Goal: Obtain resource: Download file/media

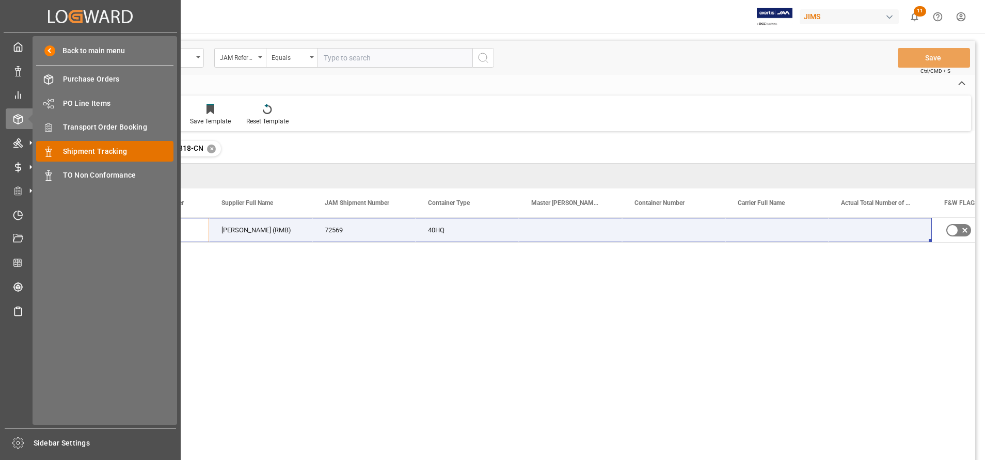
click at [88, 153] on span "Shipment Tracking" at bounding box center [118, 151] width 111 height 11
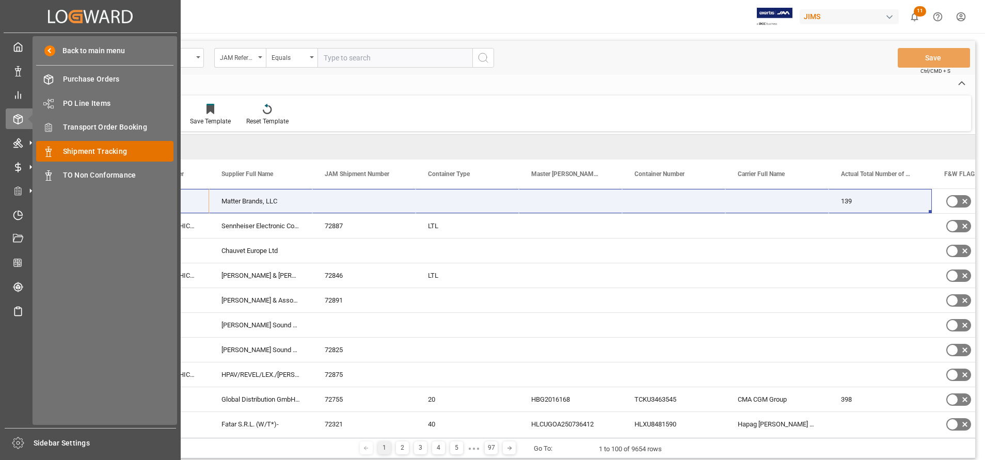
click at [137, 150] on span "Shipment Tracking" at bounding box center [118, 151] width 111 height 11
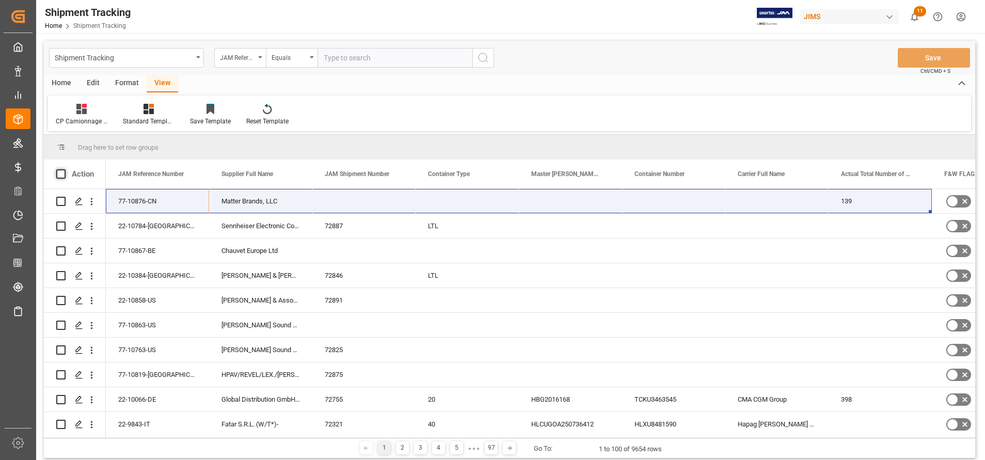
click at [62, 174] on span at bounding box center [60, 173] width 9 height 9
click at [64, 169] on input "checkbox" at bounding box center [64, 169] width 0 height 0
checkbox input "true"
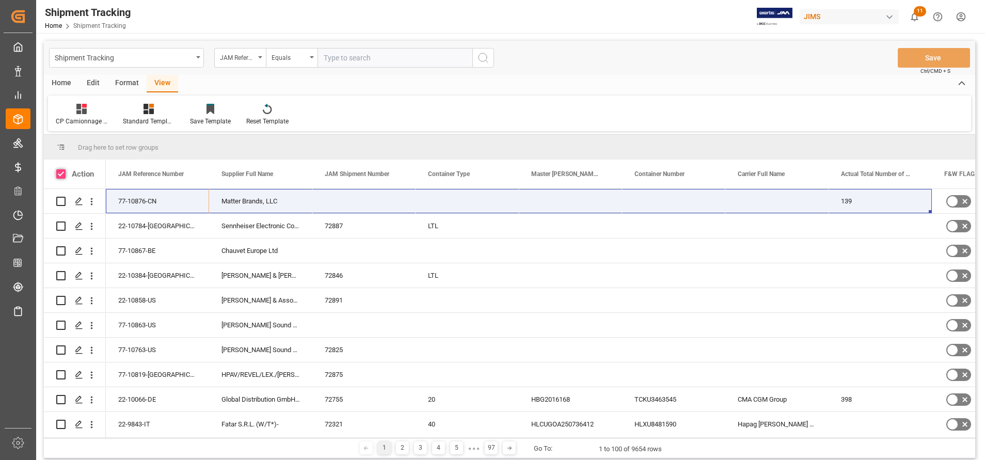
checkbox input "true"
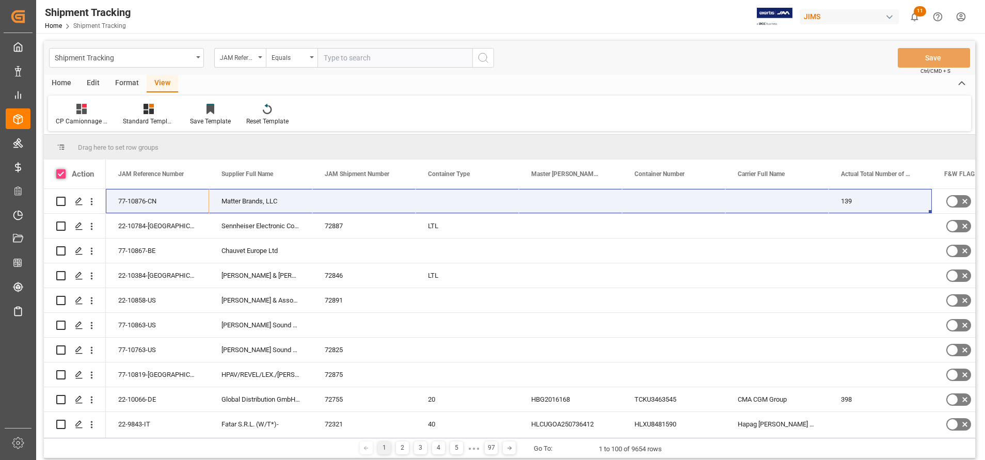
checkbox input "true"
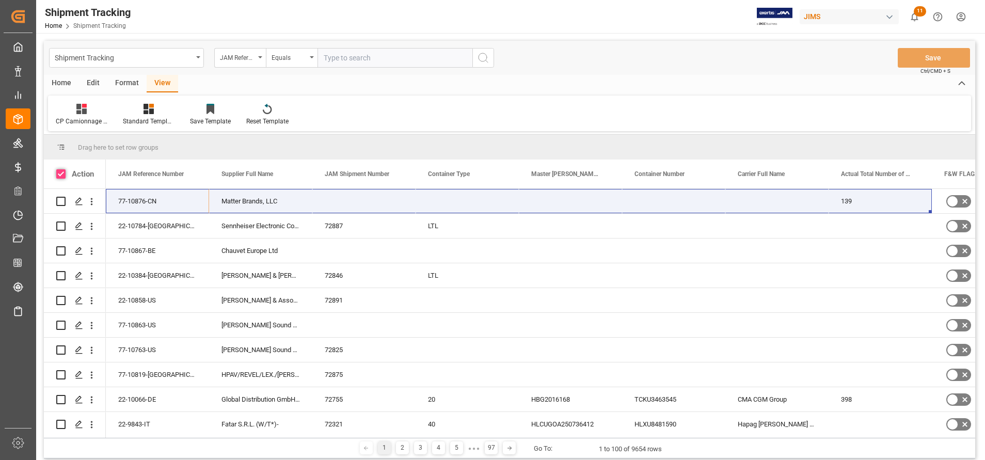
checkbox input "true"
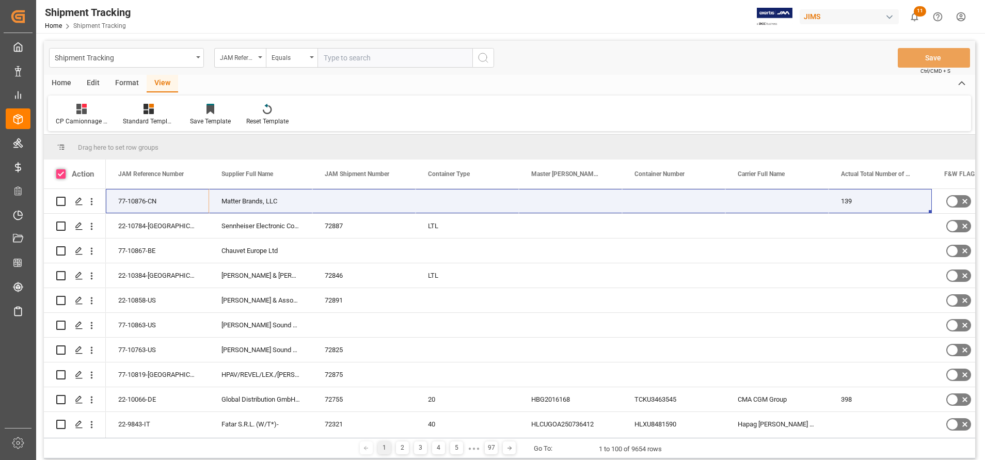
checkbox input "true"
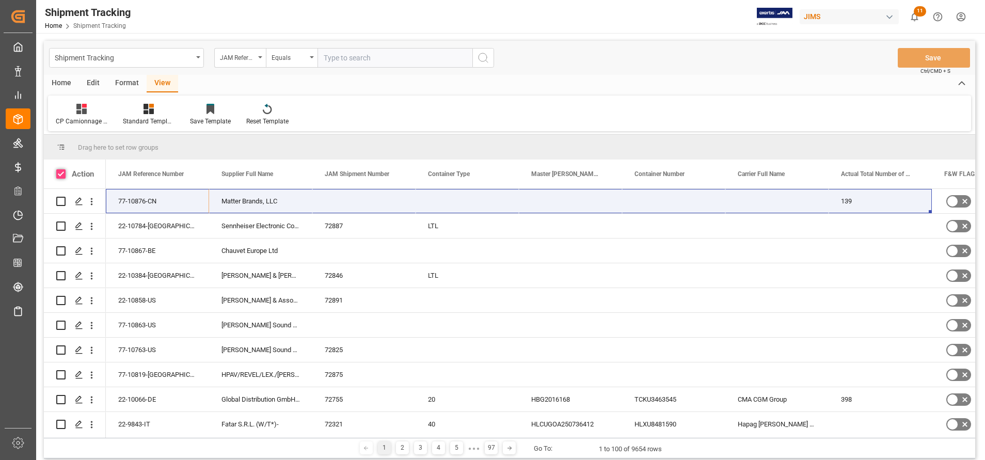
checkbox input "true"
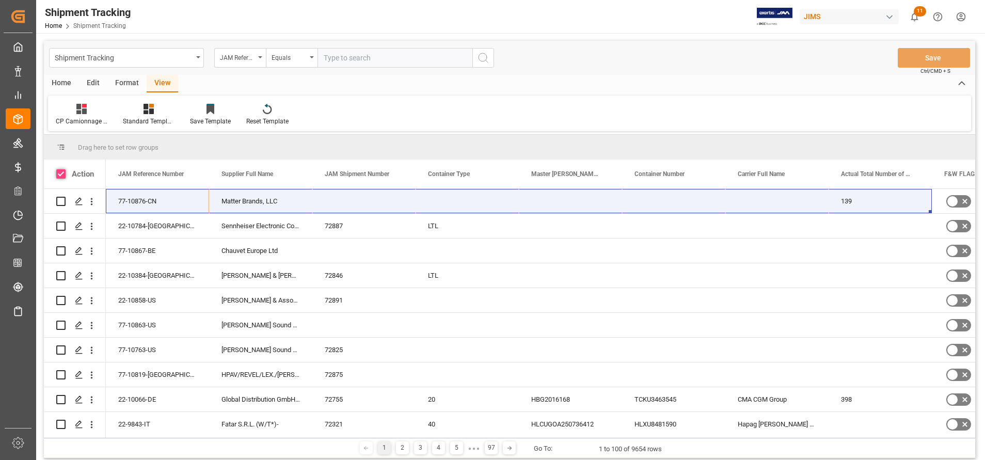
checkbox input "true"
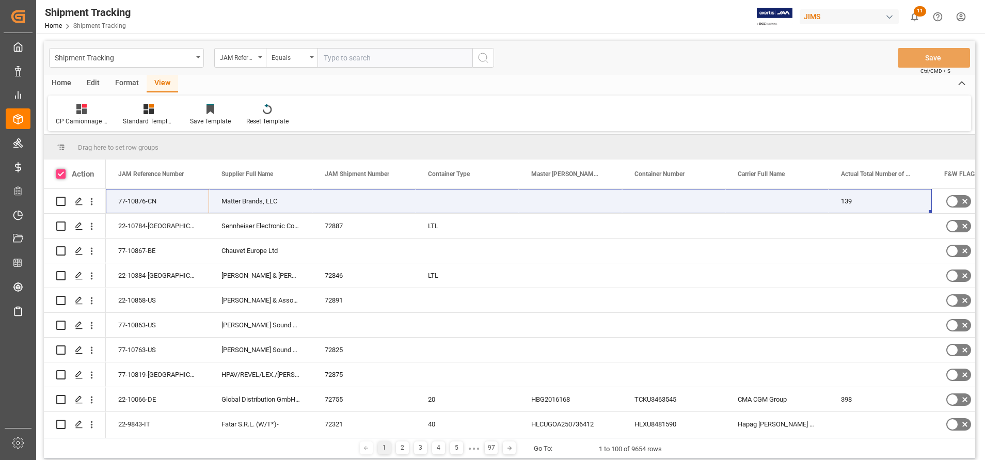
checkbox input "true"
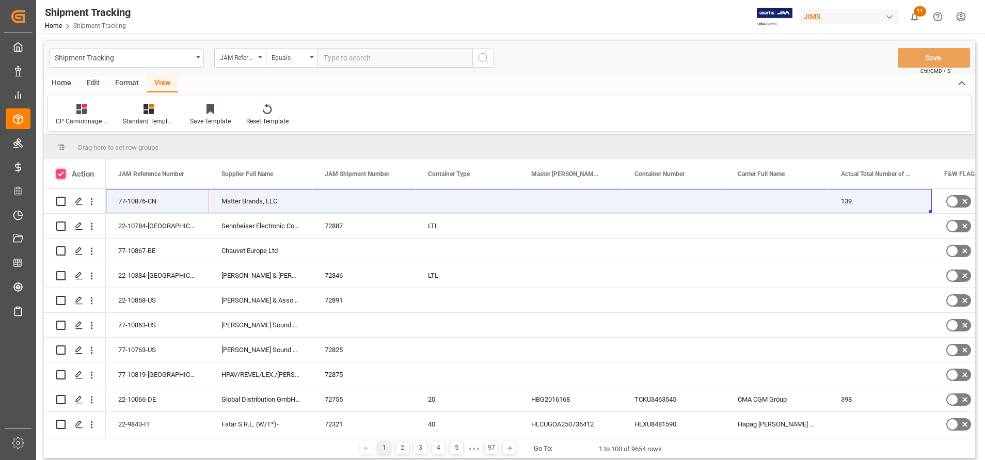
checkbox input "true"
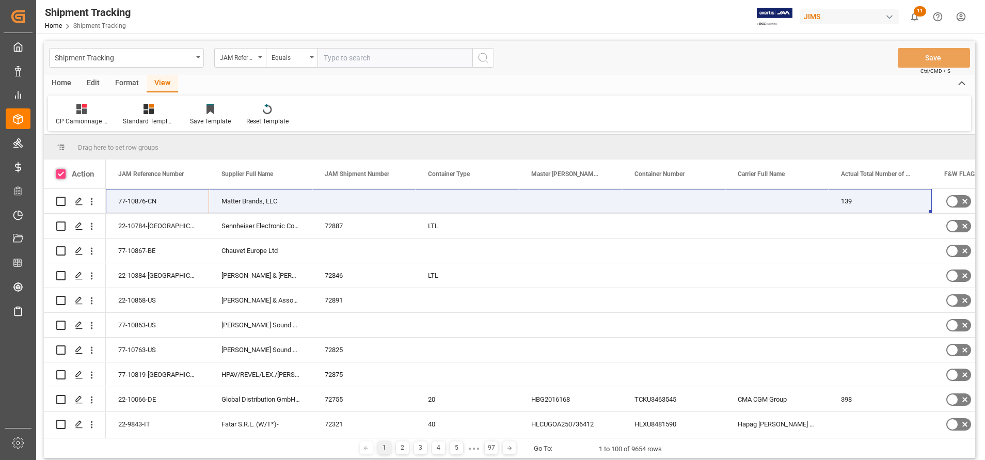
checkbox input "true"
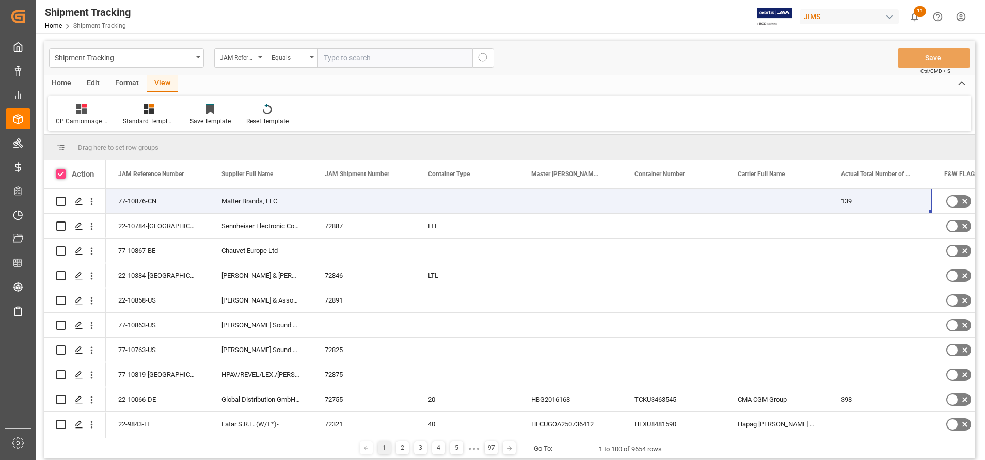
checkbox input "true"
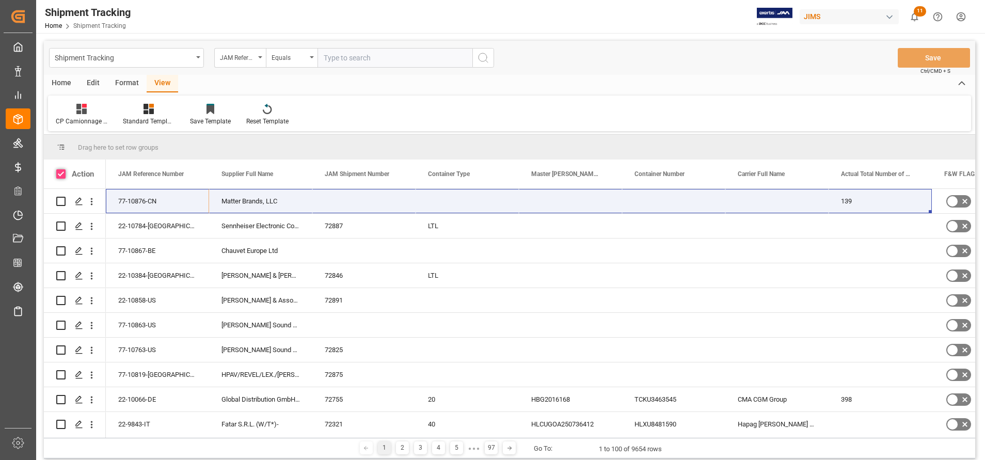
checkbox input "true"
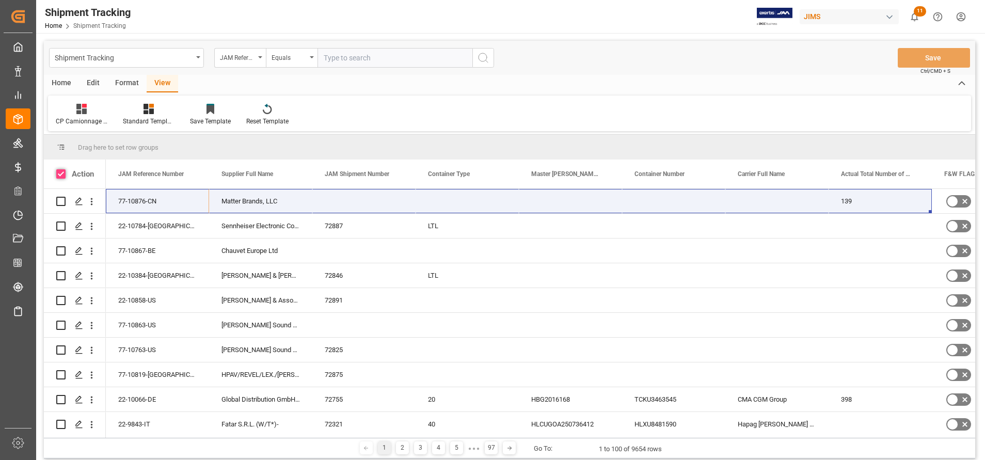
checkbox input "true"
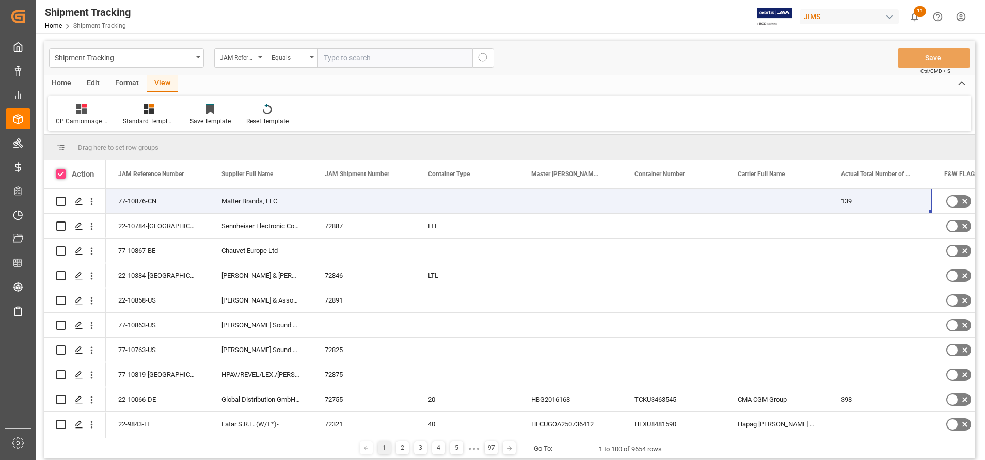
checkbox input "true"
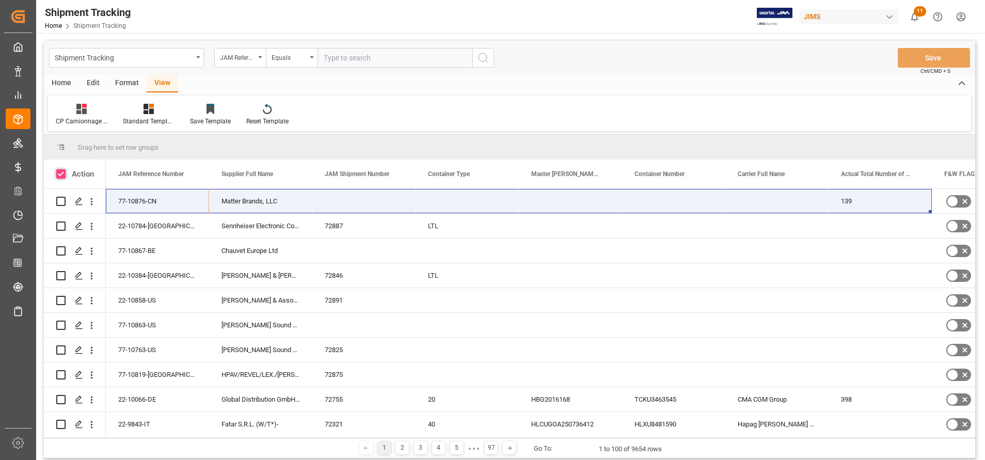
checkbox input "true"
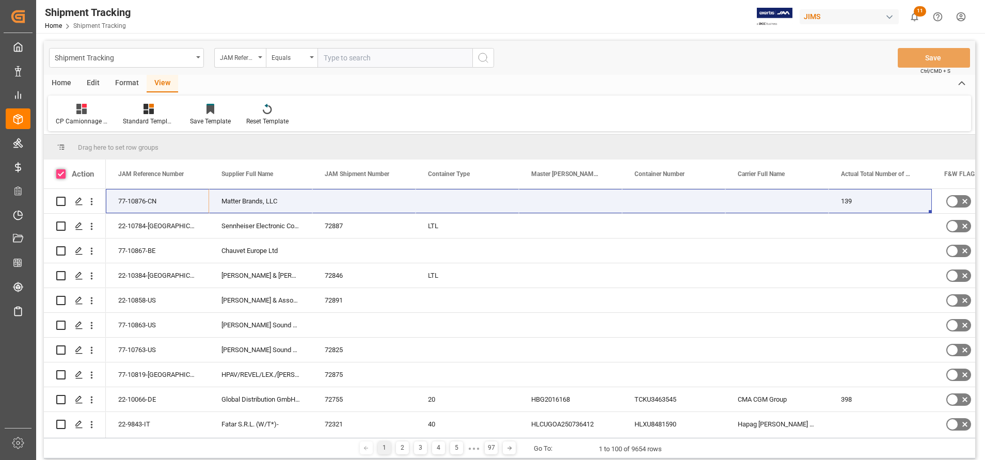
checkbox input "true"
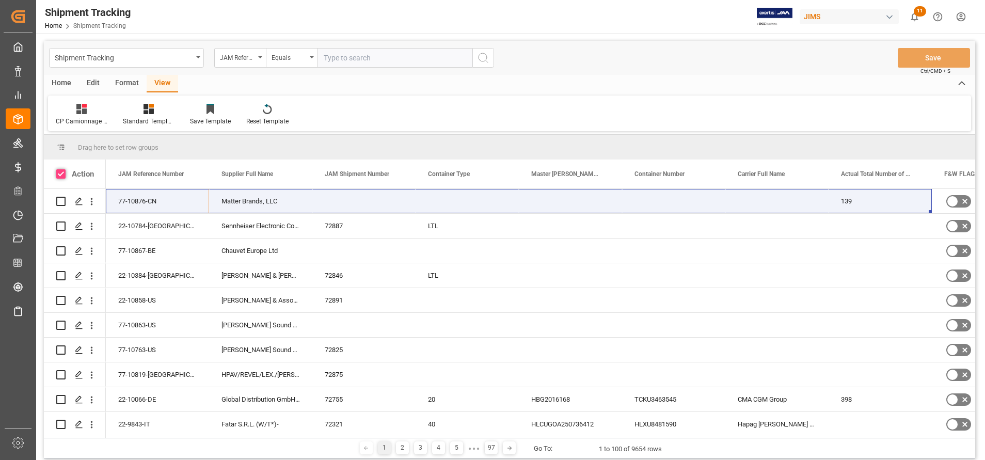
checkbox input "true"
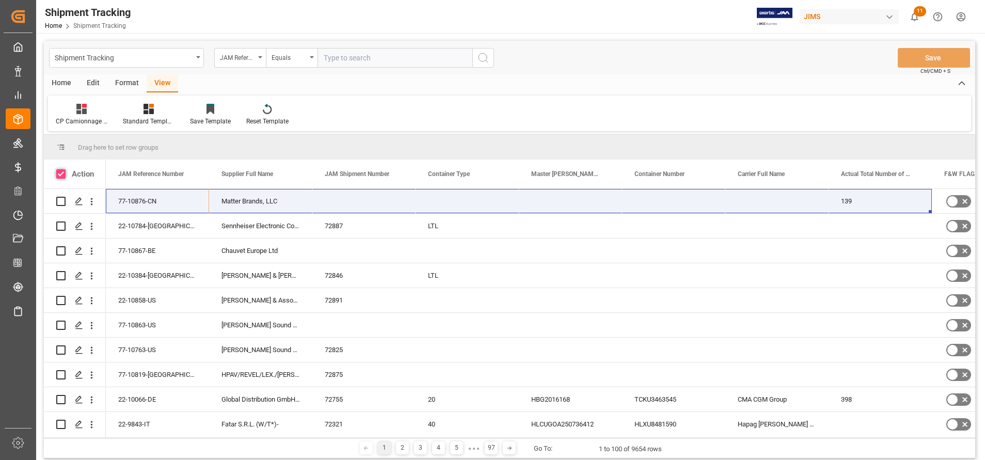
checkbox input "true"
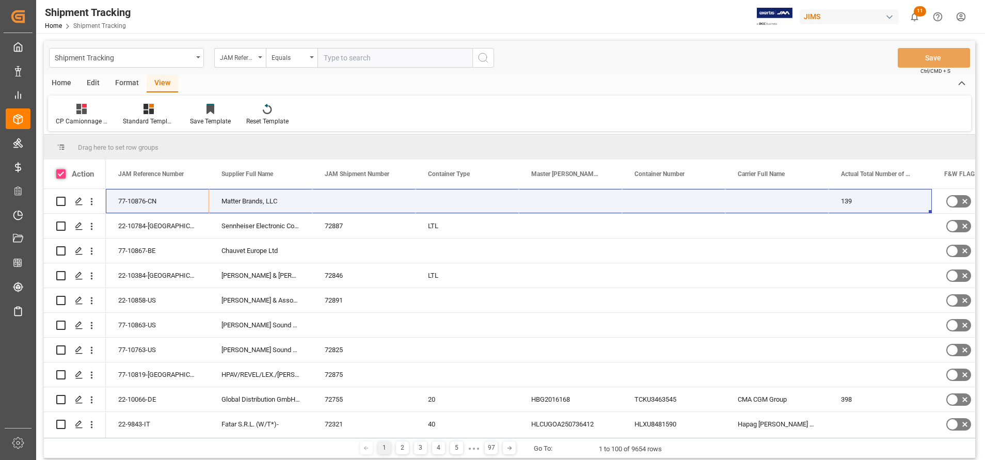
checkbox input "true"
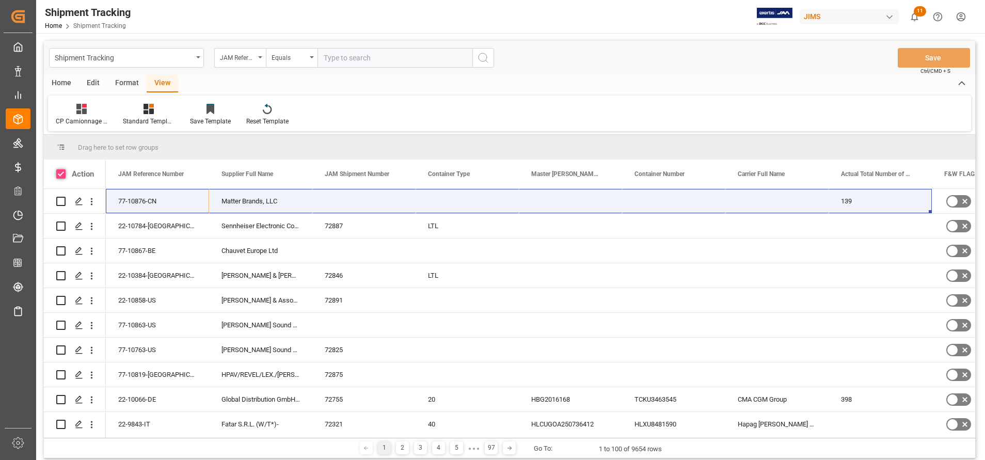
checkbox input "true"
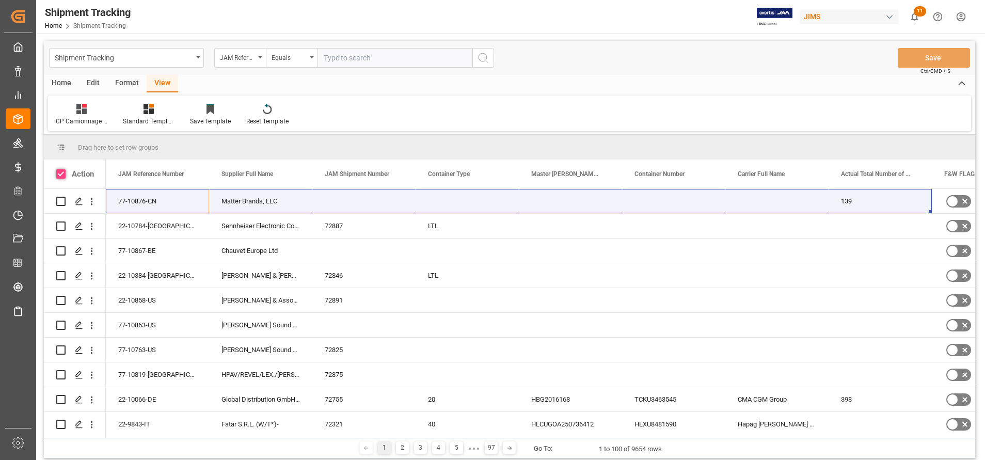
checkbox input "true"
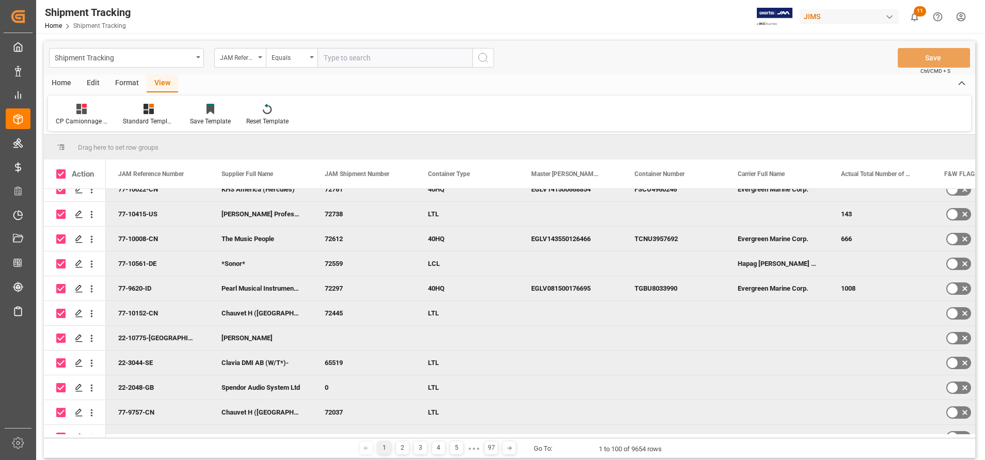
scroll to position [2236, 0]
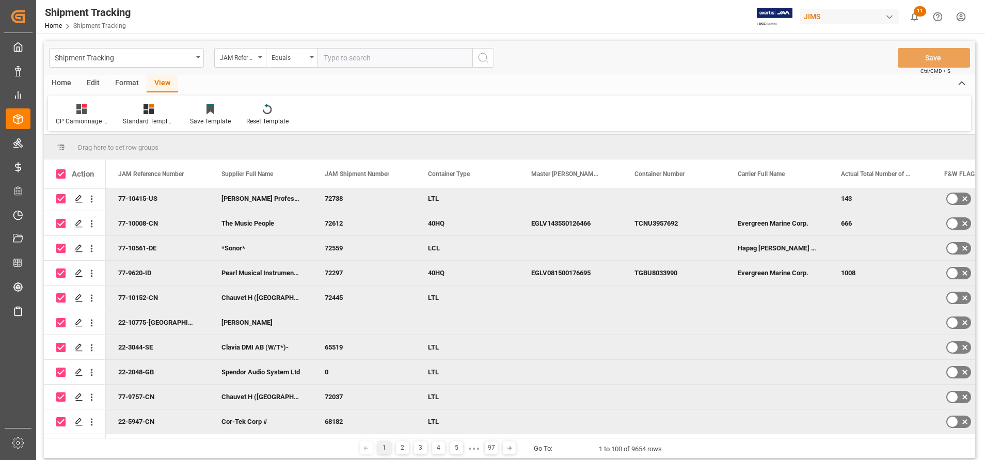
click at [70, 80] on div "Home" at bounding box center [61, 84] width 35 height 18
click at [93, 106] on div "Download" at bounding box center [114, 114] width 44 height 23
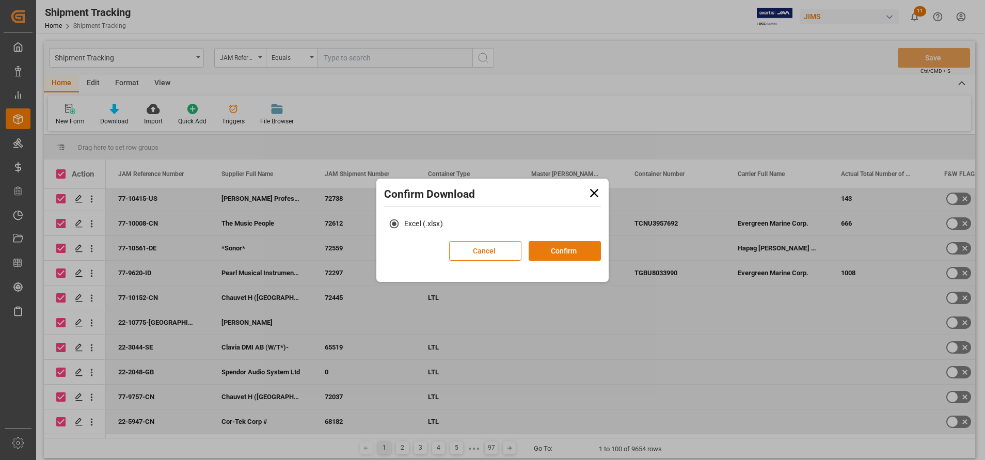
click at [565, 252] on button "Confirm" at bounding box center [565, 251] width 72 height 20
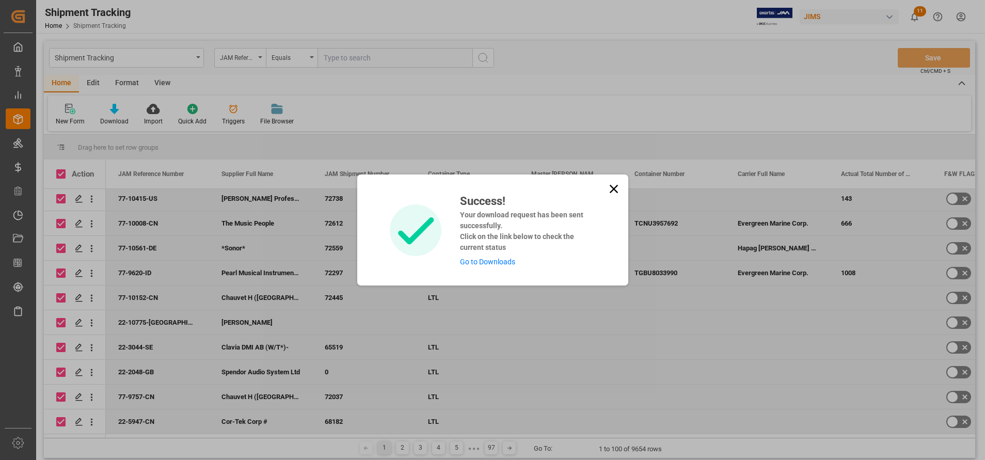
click at [499, 257] on div "Success! Your download request has been sent successfully. Click on the link be…" at bounding box center [523, 230] width 143 height 75
click at [498, 258] on link "Go to Downloads" at bounding box center [487, 262] width 55 height 8
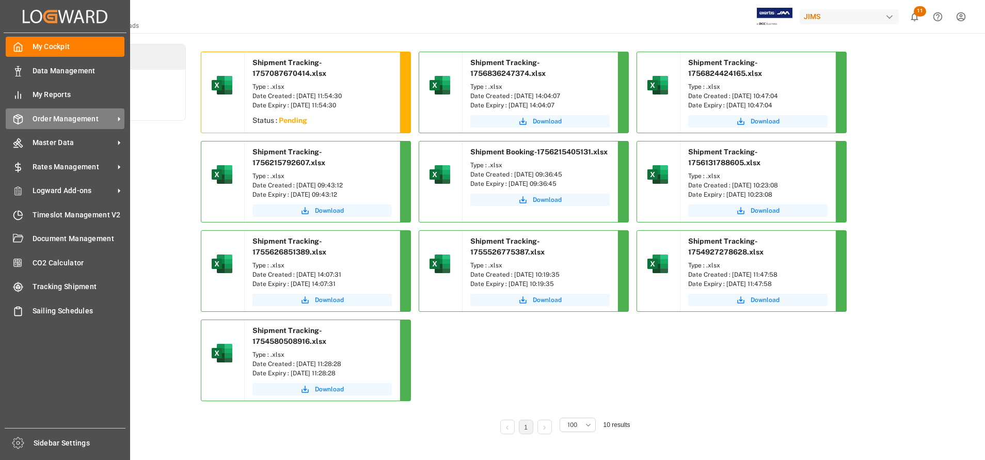
click at [68, 120] on span "Order Management" at bounding box center [74, 119] width 82 height 11
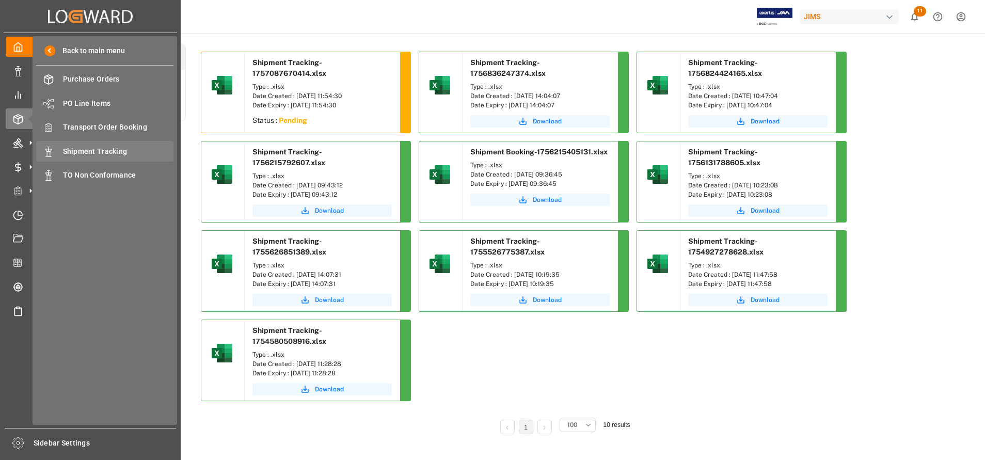
click at [97, 151] on span "Shipment Tracking" at bounding box center [118, 151] width 111 height 11
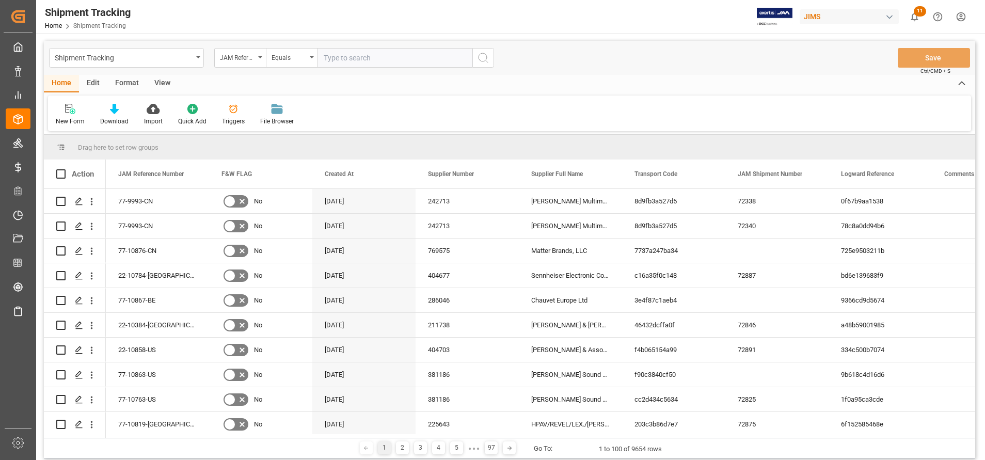
click at [536, 52] on div "Shipment Tracking JAM Reference Number Equals Save Ctrl/CMD + S" at bounding box center [509, 58] width 931 height 34
click at [114, 118] on div "Download" at bounding box center [114, 121] width 28 height 9
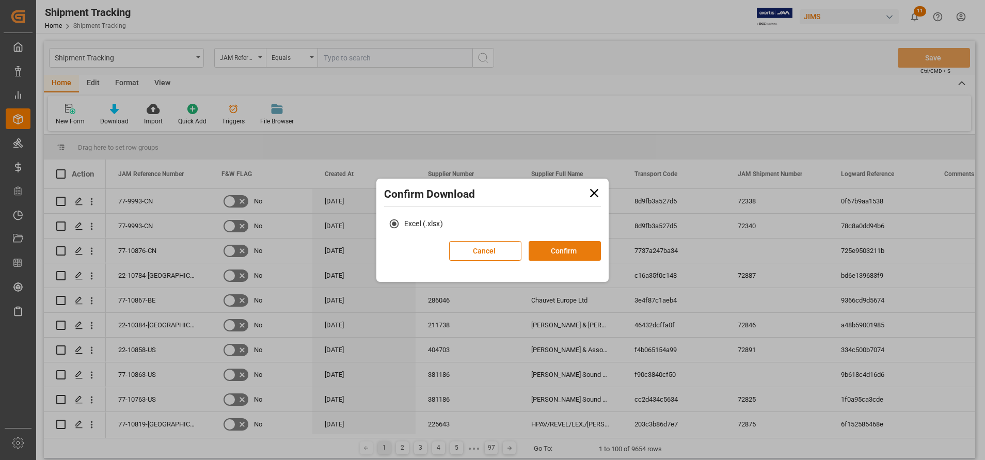
click at [578, 244] on button "Confirm" at bounding box center [565, 251] width 72 height 20
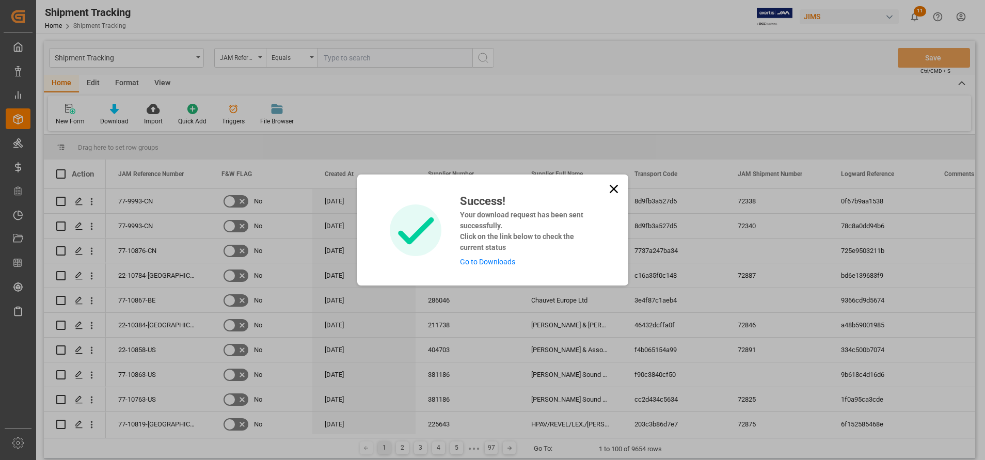
click at [479, 258] on link "Go to Downloads" at bounding box center [487, 262] width 55 height 8
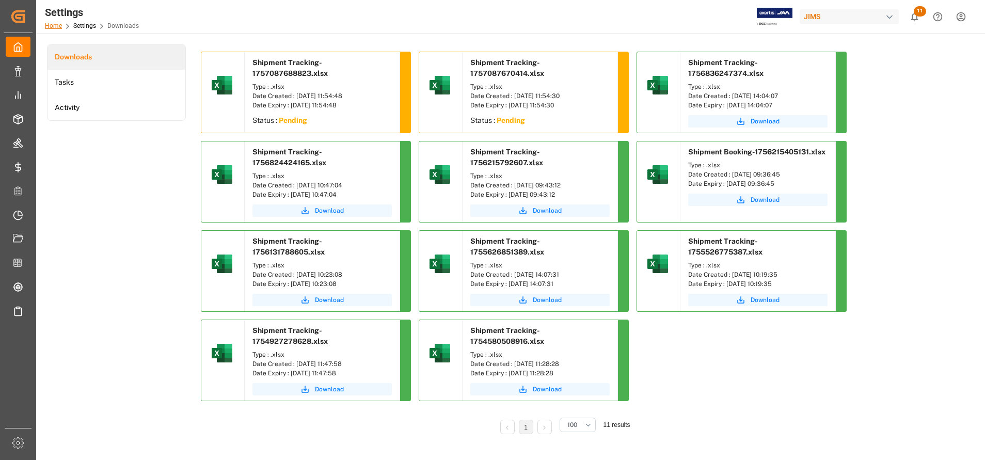
click at [46, 23] on link "Home" at bounding box center [53, 25] width 17 height 7
click at [558, 117] on span "Download" at bounding box center [547, 121] width 29 height 9
click at [756, 122] on span "Download" at bounding box center [765, 121] width 29 height 9
click at [340, 204] on button "Download" at bounding box center [321, 210] width 139 height 12
